Goal: Check status: Check status

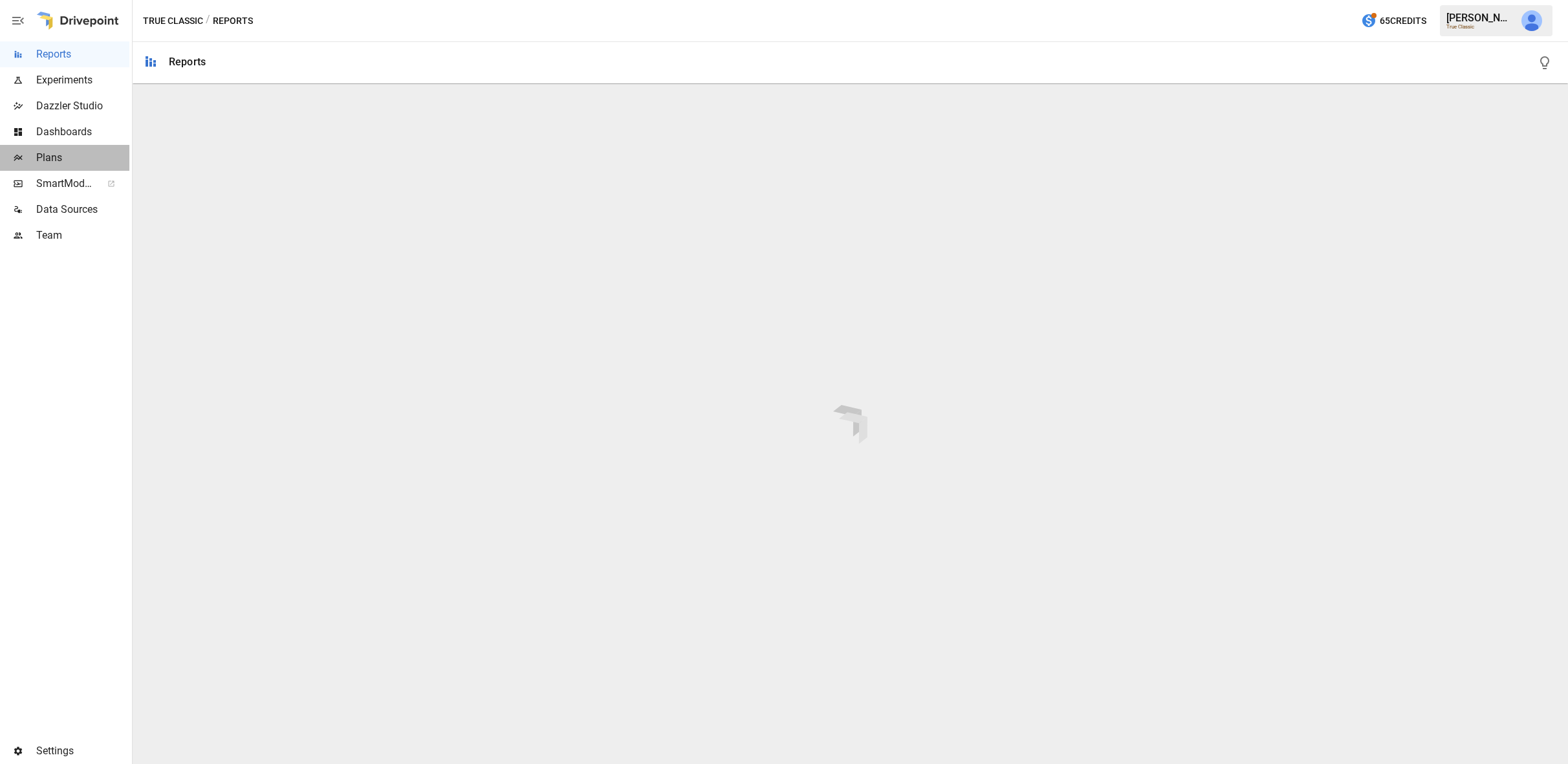
click at [64, 167] on div "Plans" at bounding box center [65, 157] width 129 height 26
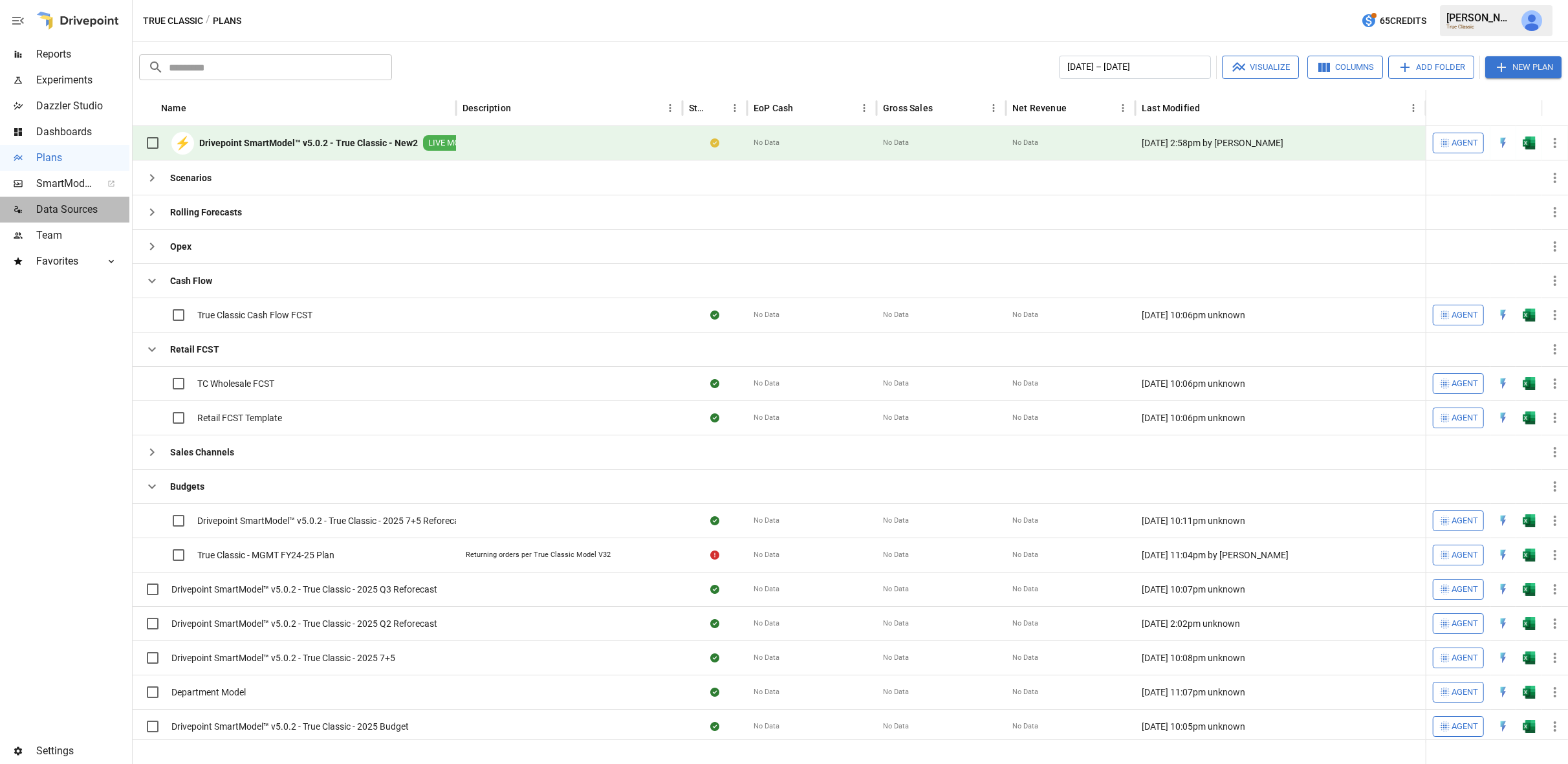
click at [53, 206] on span "Data Sources" at bounding box center [83, 209] width 93 height 15
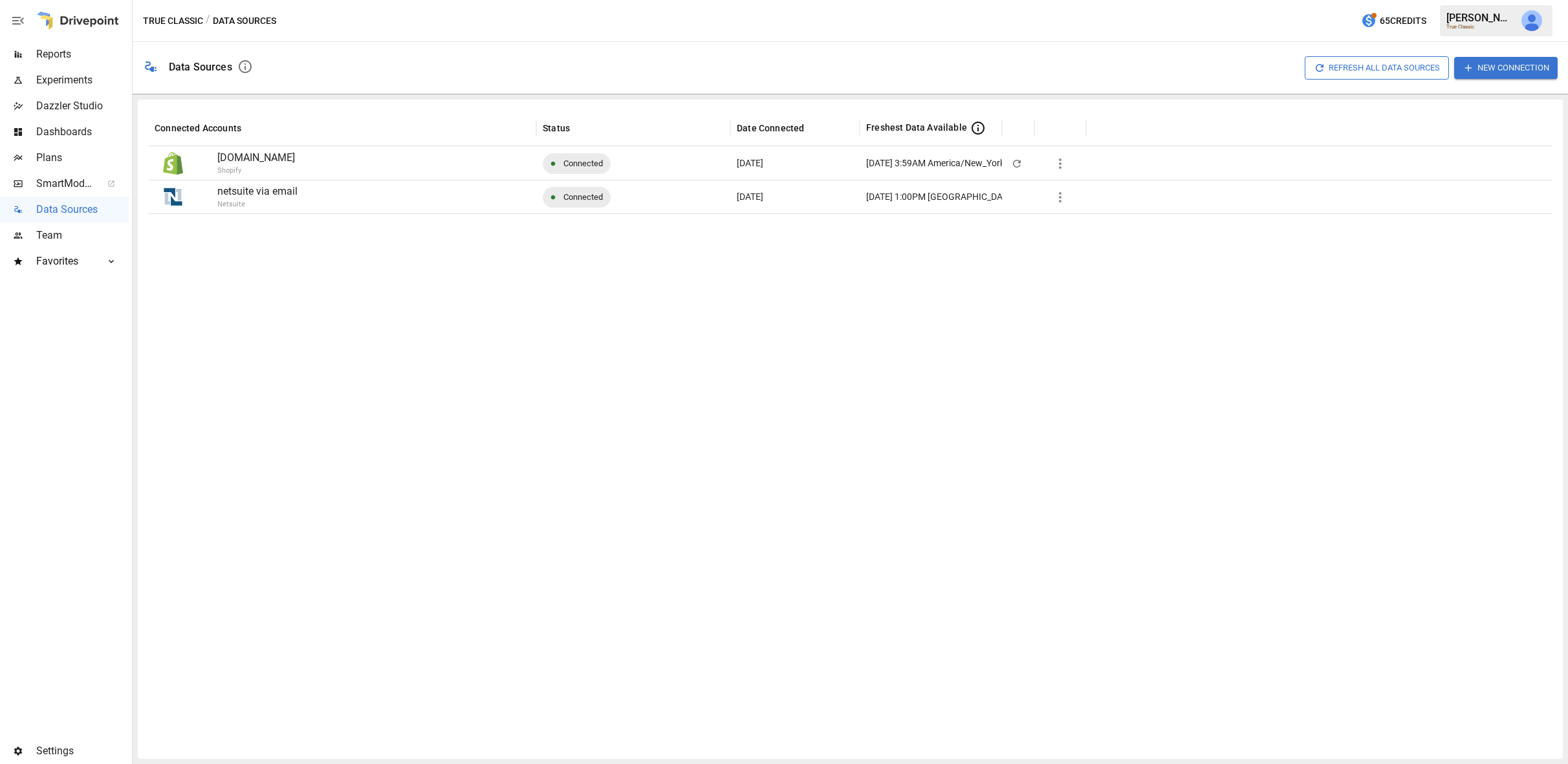
click at [1057, 195] on icon "button" at bounding box center [1060, 197] width 15 height 15
drag, startPoint x: 1057, startPoint y: 308, endPoint x: 1157, endPoint y: 392, distance: 130.6
click at [1157, 392] on div "Reconnect Refresh data source w/o pulling raw data Refresh all data sources w/o…" at bounding box center [784, 382] width 1568 height 764
click at [68, 162] on div at bounding box center [784, 382] width 1568 height 764
click at [63, 157] on span "Plans" at bounding box center [83, 158] width 93 height 15
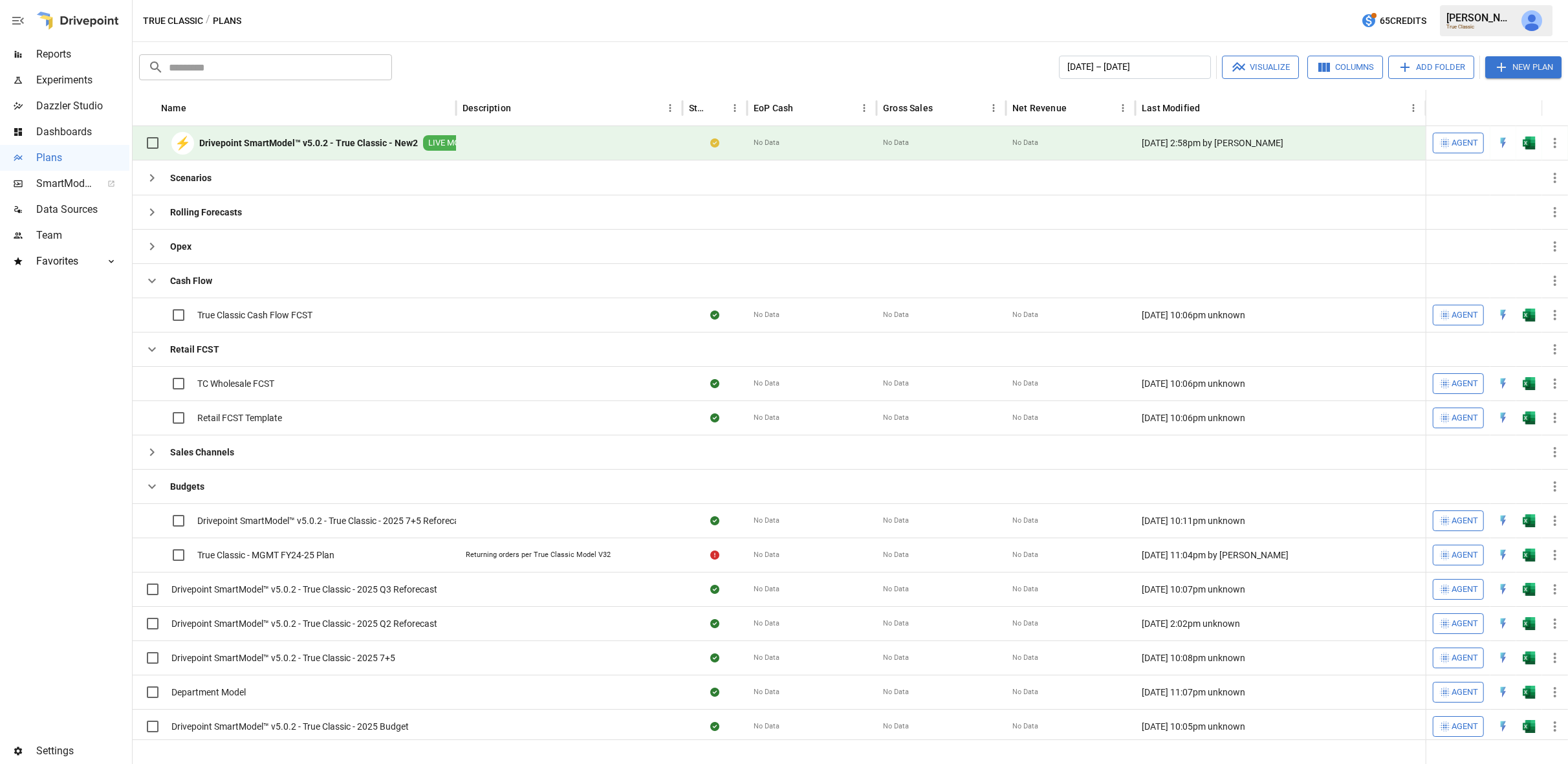
click at [1555, 143] on icon "button" at bounding box center [1555, 143] width 3 height 10
